Goal: Transaction & Acquisition: Obtain resource

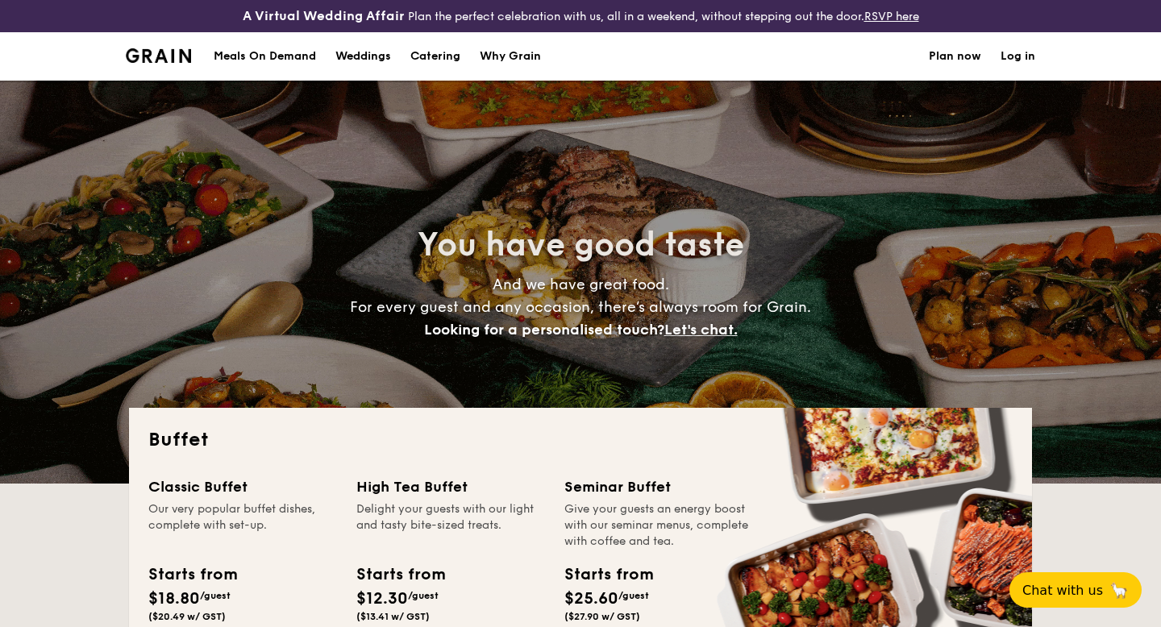
select select
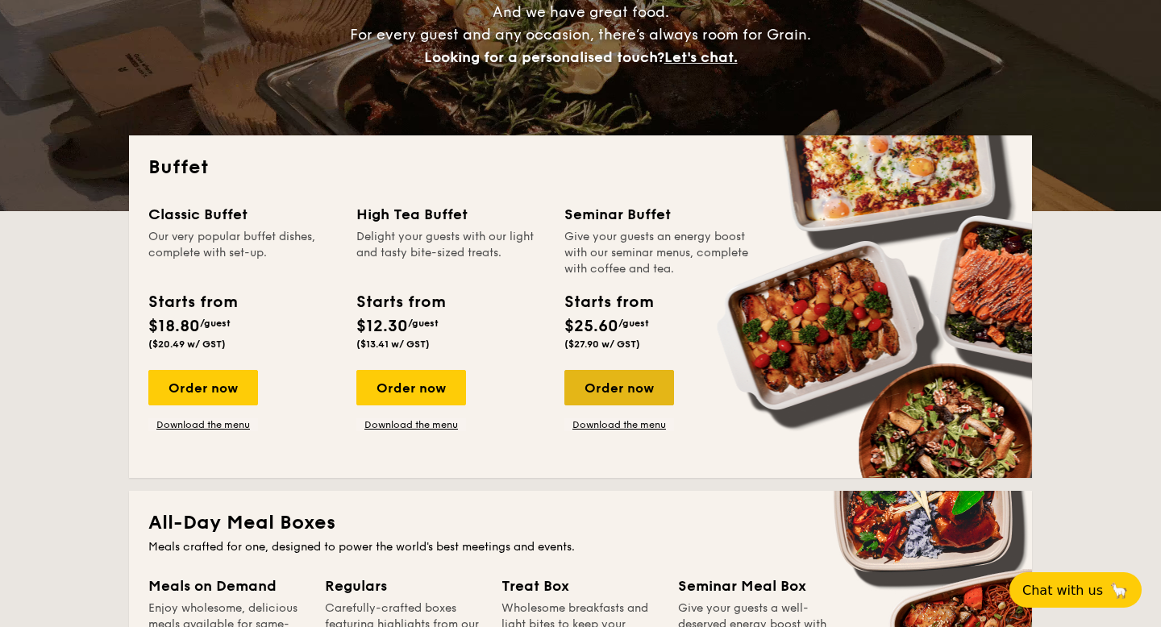
scroll to position [272, 0]
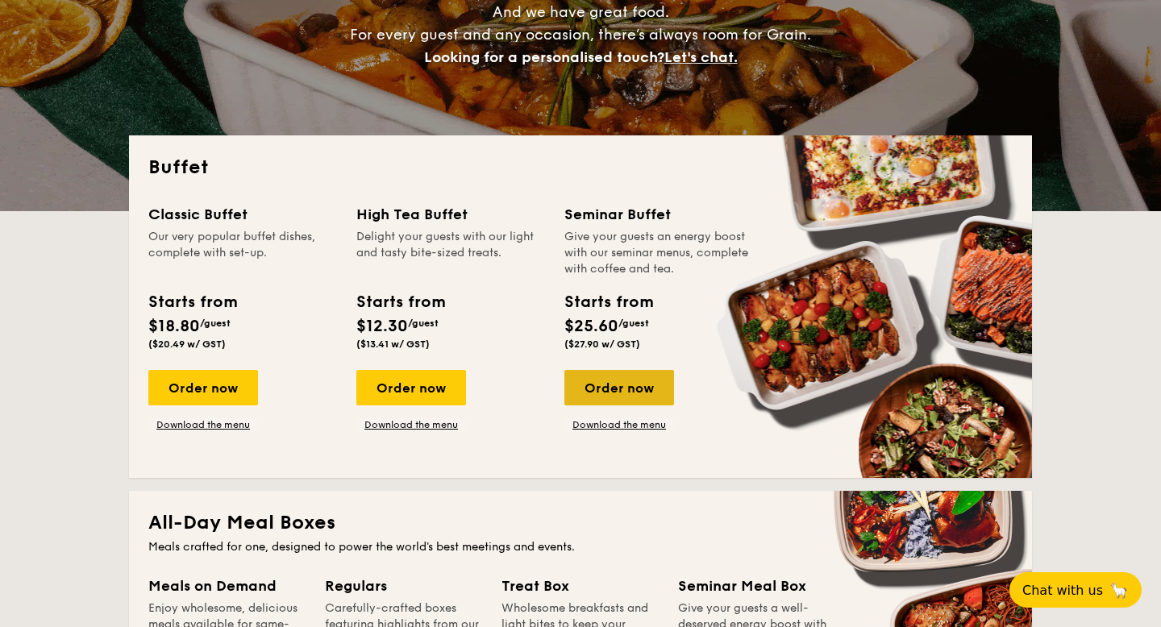
click at [597, 395] on div "Order now" at bounding box center [619, 387] width 110 height 35
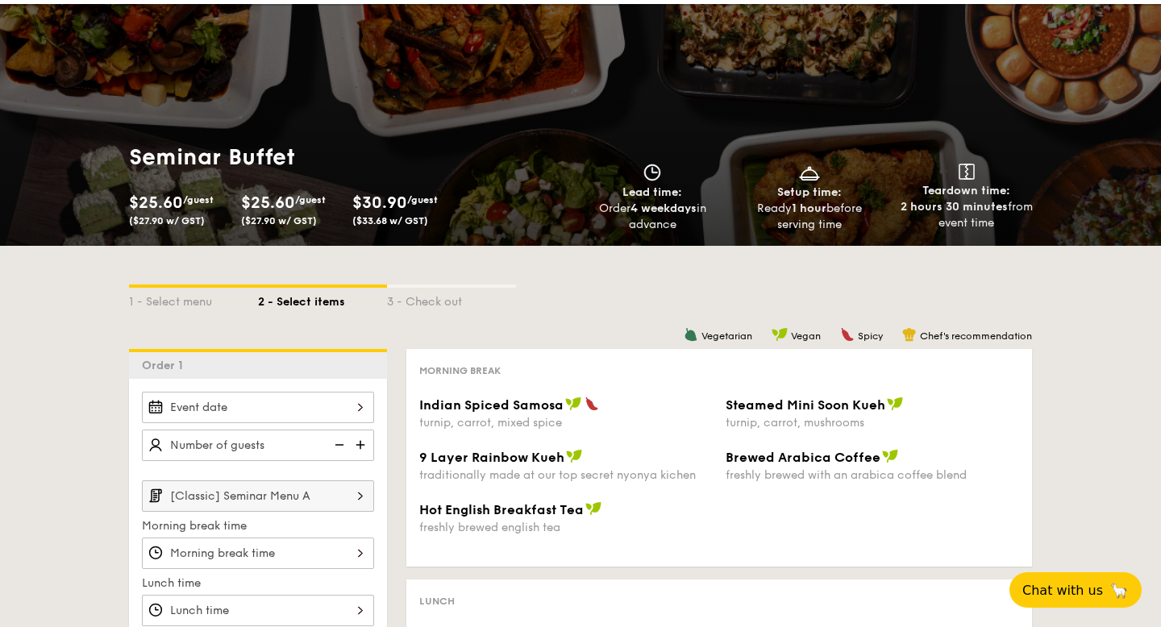
scroll to position [157, 0]
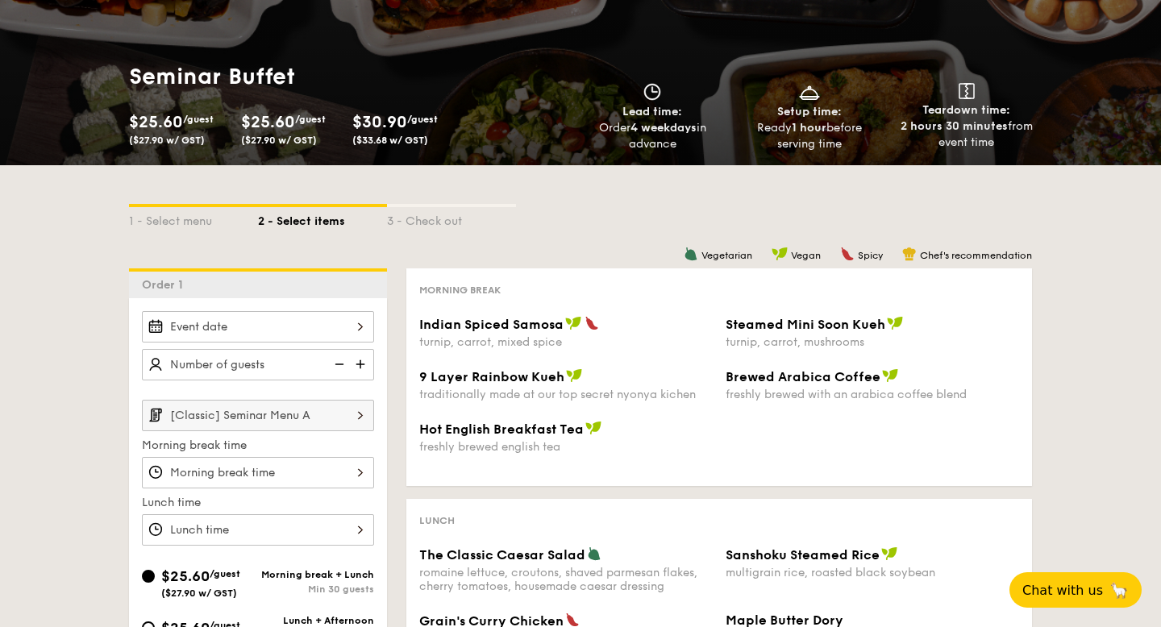
select select
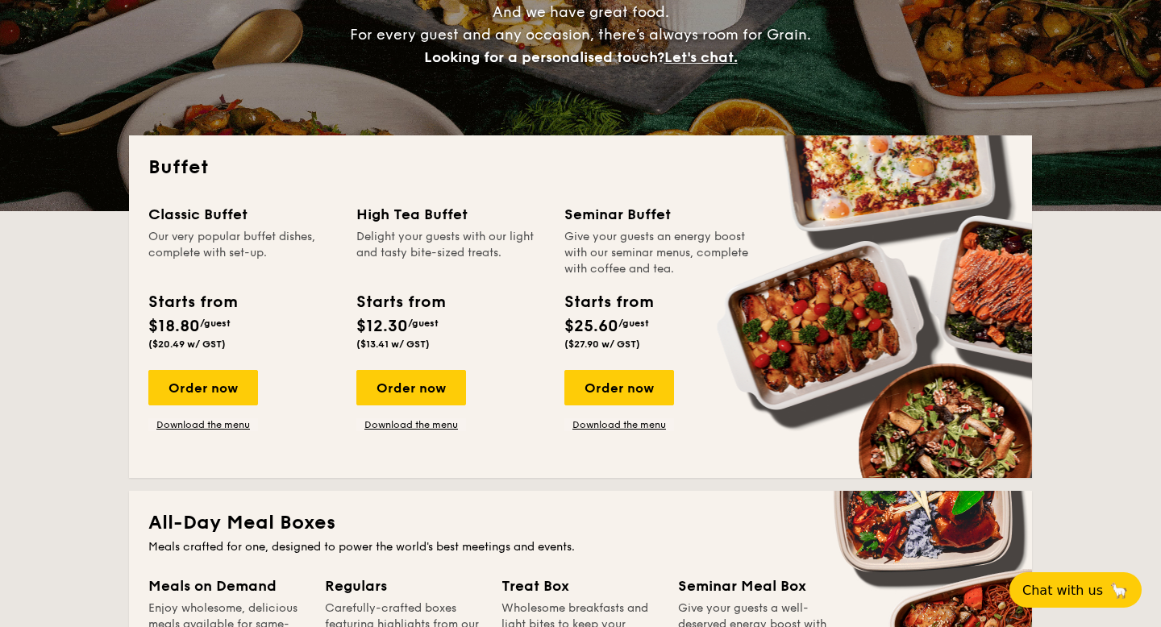
scroll to position [325, 0]
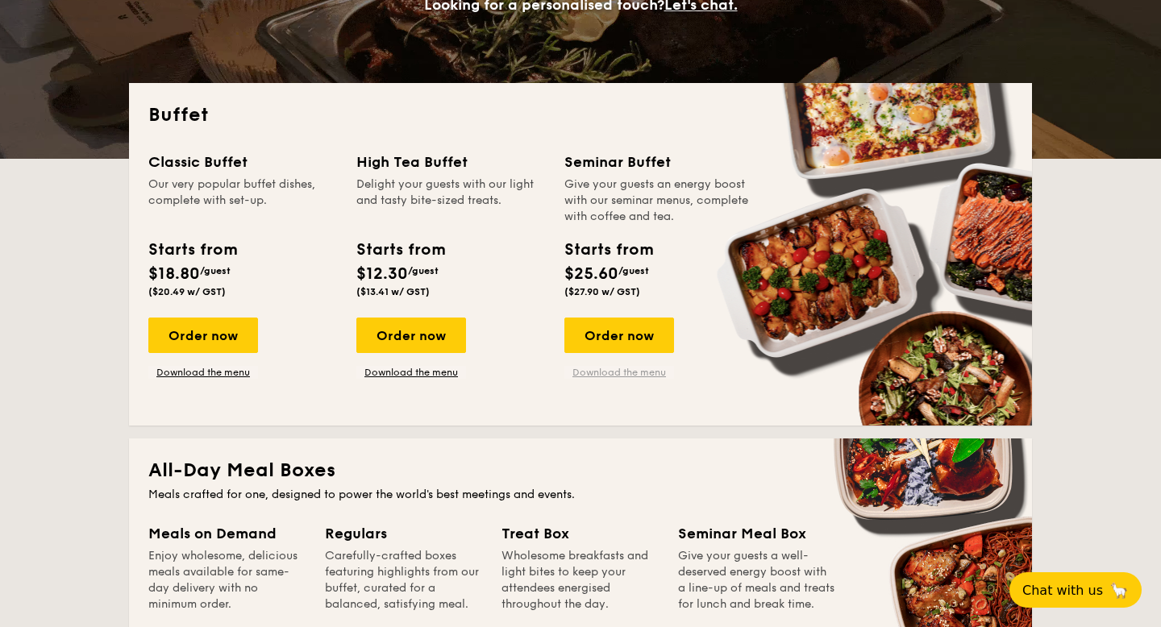
click at [642, 375] on link "Download the menu" at bounding box center [619, 372] width 110 height 13
